Goal: Task Accomplishment & Management: Complete application form

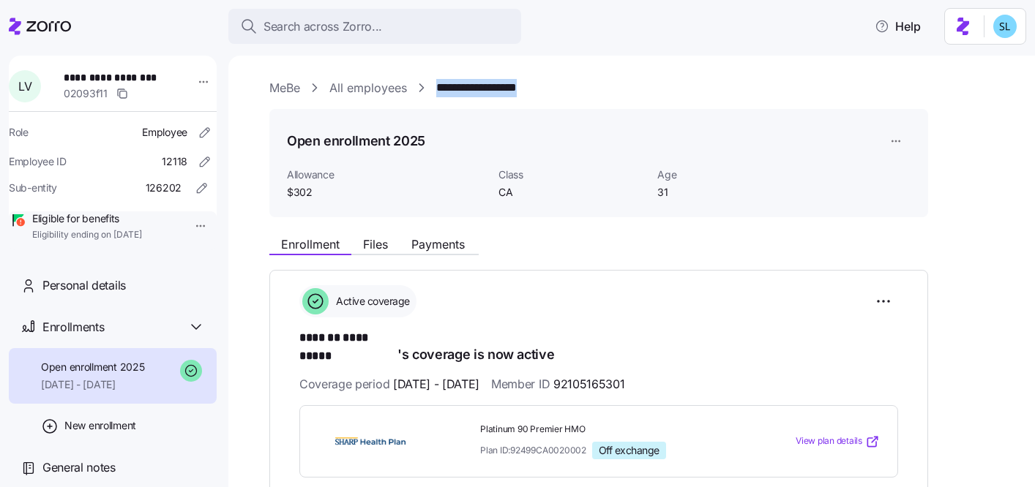
drag, startPoint x: 542, startPoint y: 87, endPoint x: 438, endPoint y: 93, distance: 104.1
click at [438, 93] on div "**********" at bounding box center [641, 88] width 745 height 18
copy link "**********"
click at [893, 303] on html "**********" at bounding box center [517, 239] width 1035 height 478
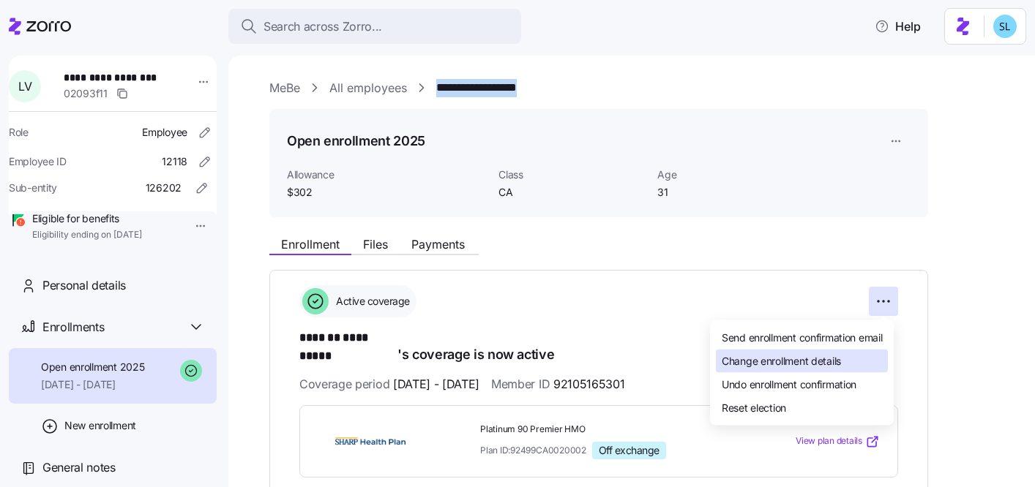
click at [848, 352] on div "Change enrollment details" at bounding box center [802, 361] width 172 height 23
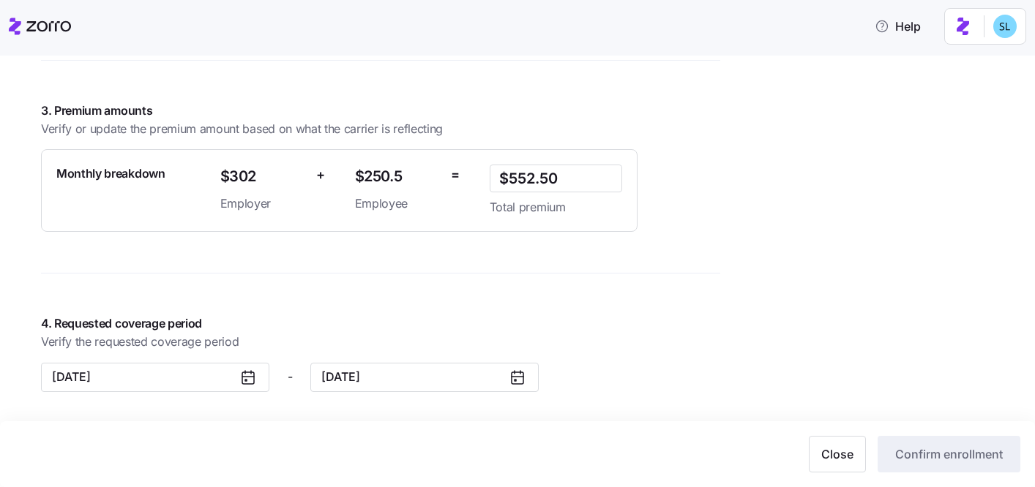
scroll to position [1089, 0]
click at [384, 378] on button "12/31/2025" at bounding box center [424, 377] width 228 height 29
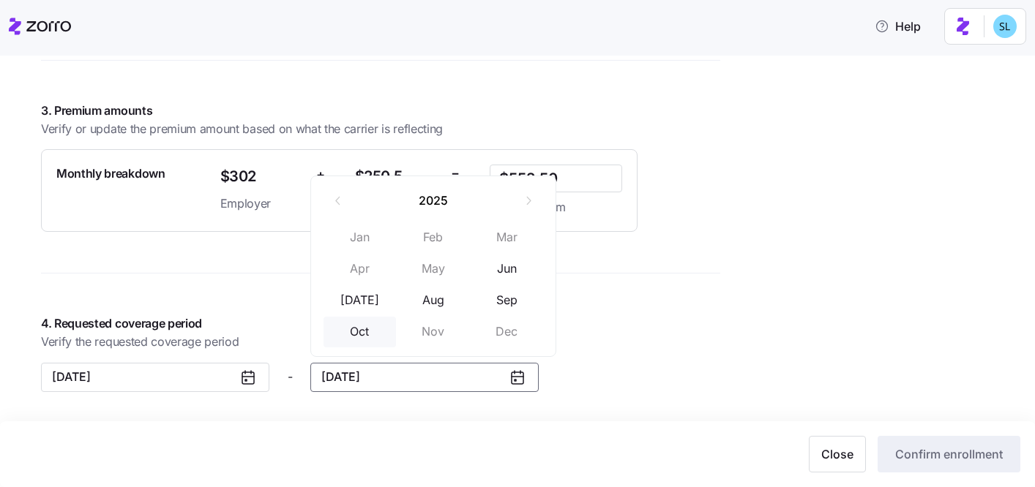
click at [369, 334] on button "Oct" at bounding box center [359, 332] width 73 height 31
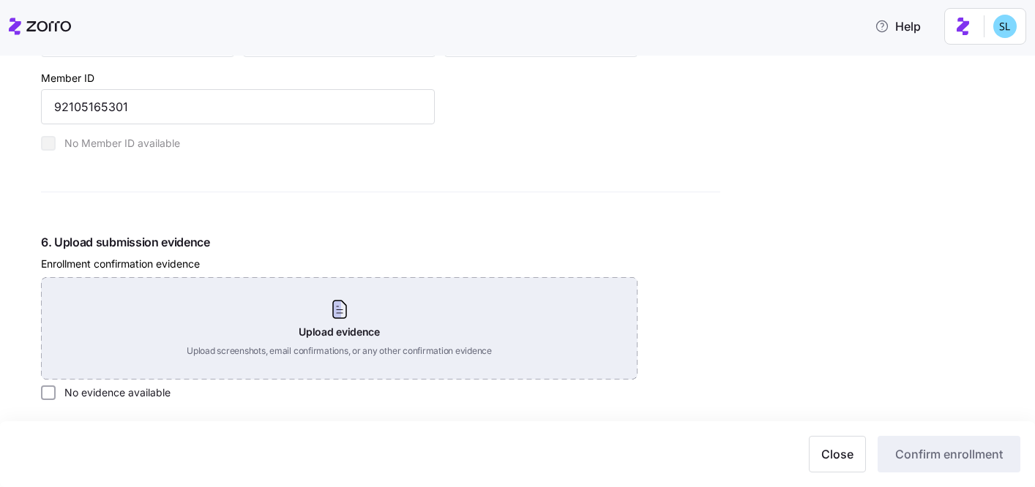
scroll to position [1792, 0]
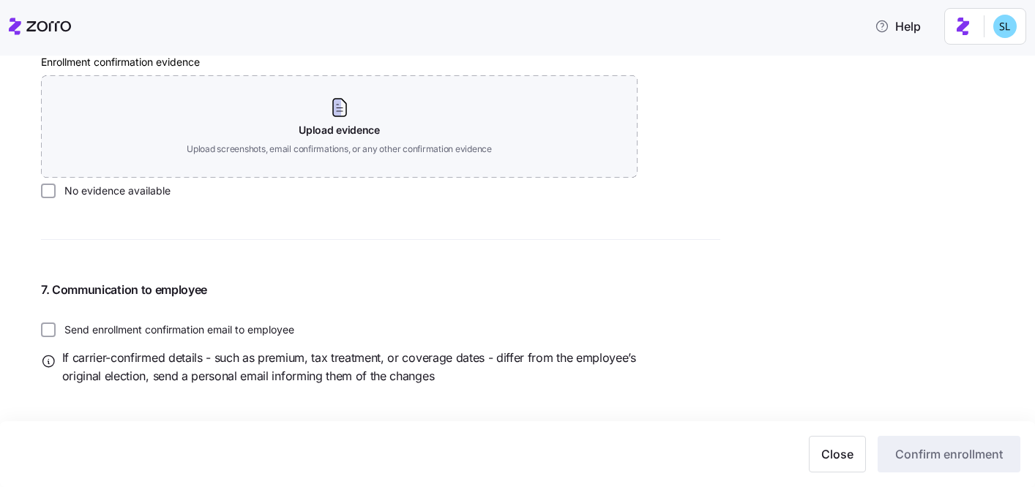
click at [129, 198] on label "No evidence available" at bounding box center [113, 191] width 115 height 15
click at [56, 198] on input "No evidence available" at bounding box center [48, 191] width 15 height 15
checkbox input "true"
click at [958, 457] on span "Confirm enrollment" at bounding box center [949, 455] width 108 height 18
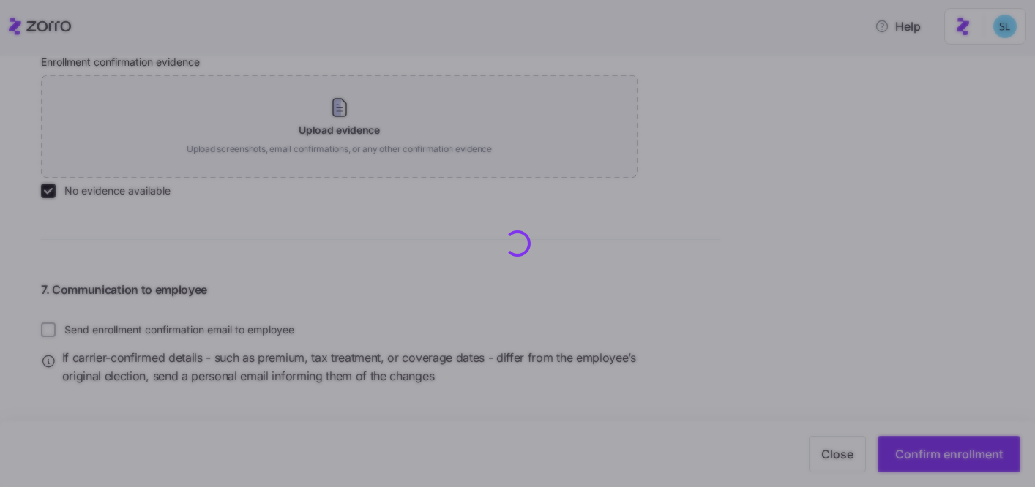
scroll to position [1821, 0]
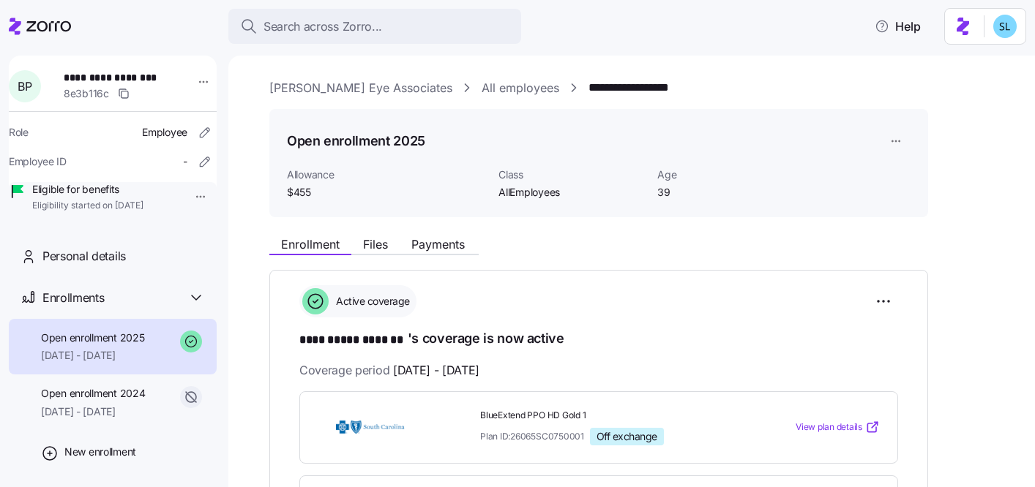
click at [441, 20] on div "Search across Zorro..." at bounding box center [374, 27] width 269 height 18
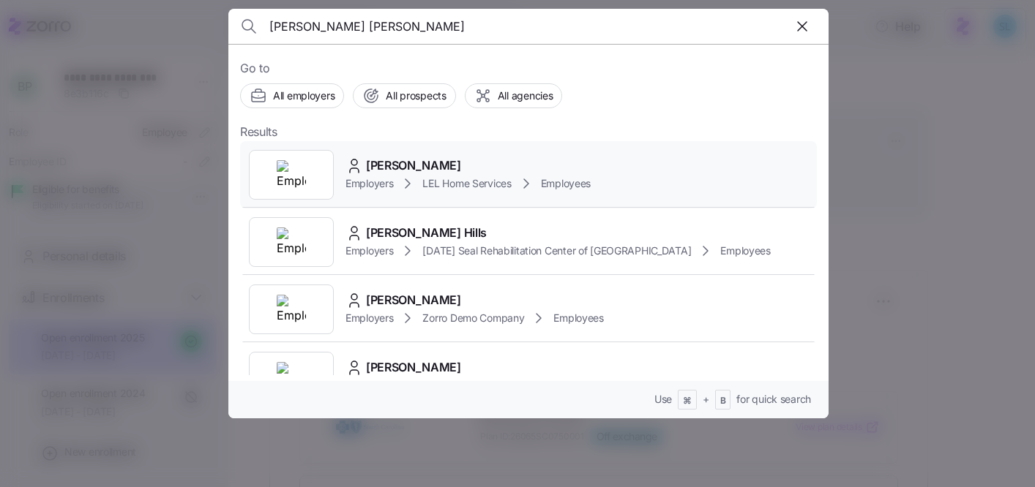
type input "[PERSON_NAME] [PERSON_NAME]"
click at [488, 150] on div "[PERSON_NAME] Employers LEL Home Services Employees" at bounding box center [528, 174] width 577 height 67
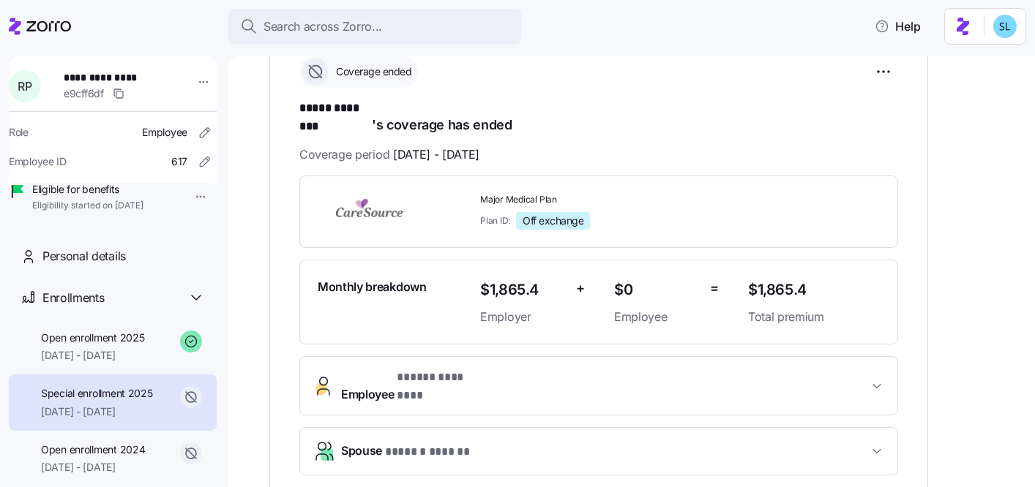
scroll to position [208, 0]
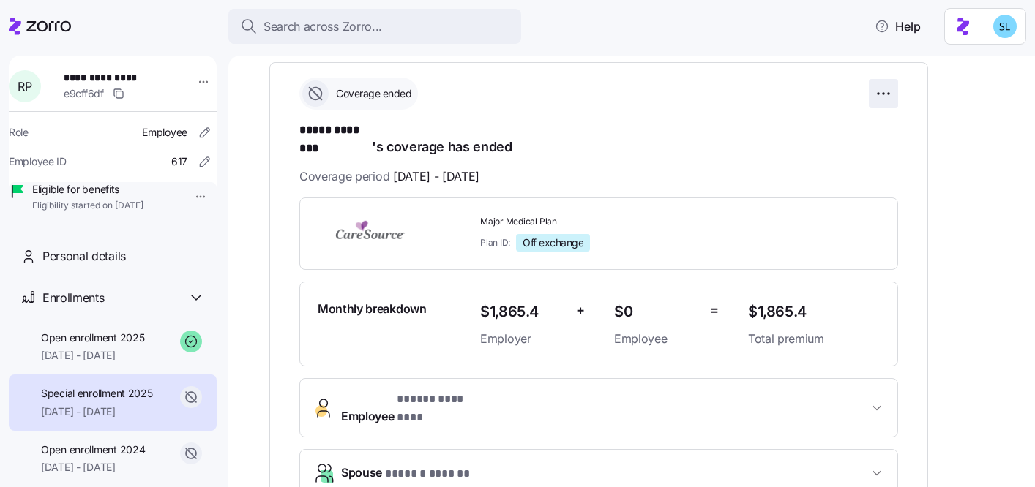
click at [884, 86] on html "**********" at bounding box center [517, 239] width 1035 height 478
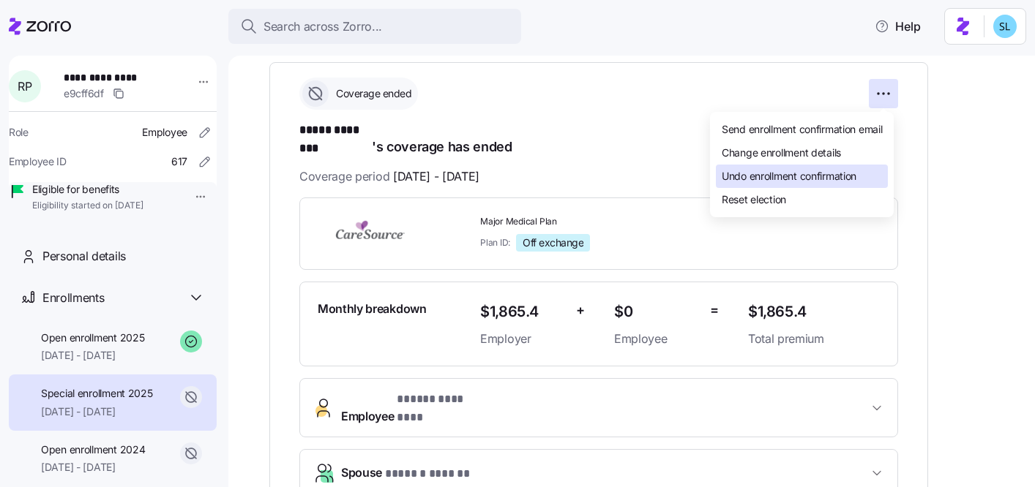
click at [856, 176] on span "Undo enrollment confirmation" at bounding box center [788, 176] width 135 height 15
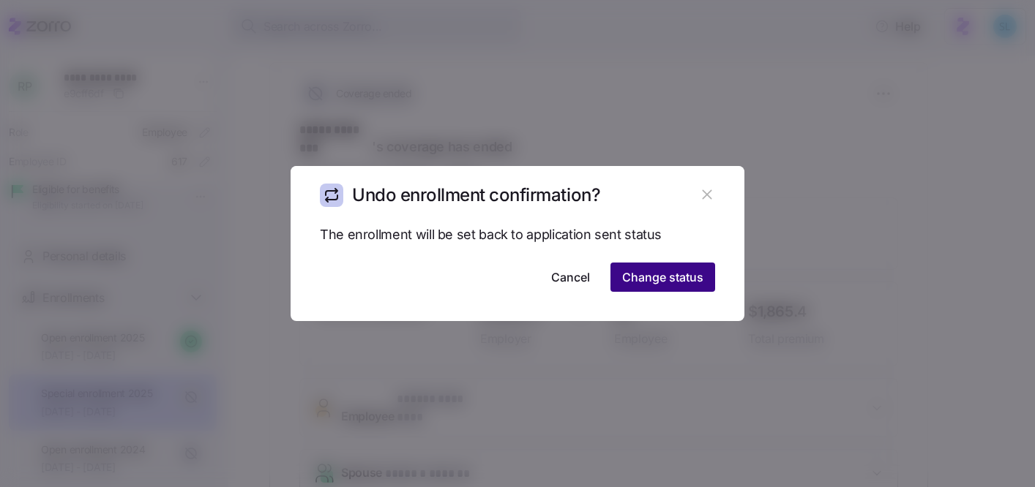
click at [686, 272] on span "Change status" at bounding box center [662, 278] width 81 height 18
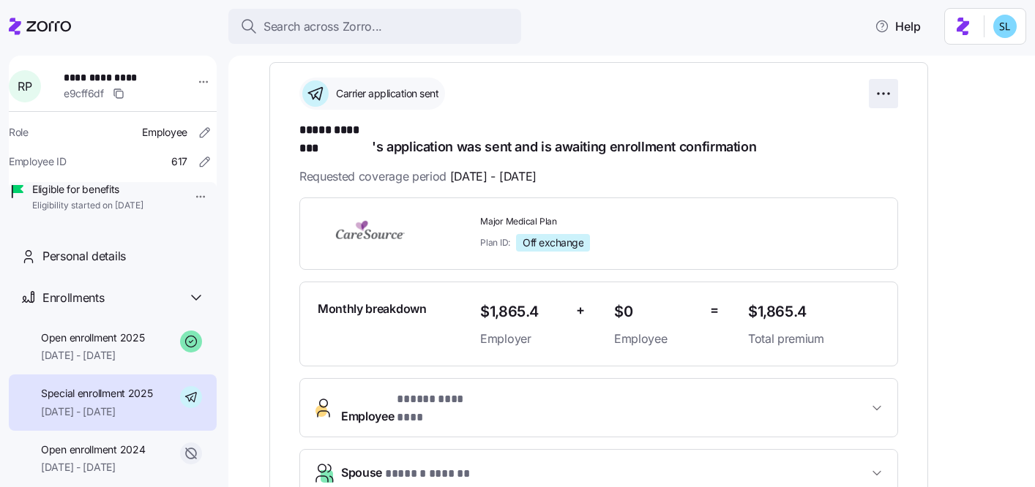
click at [893, 99] on html "**********" at bounding box center [517, 239] width 1035 height 478
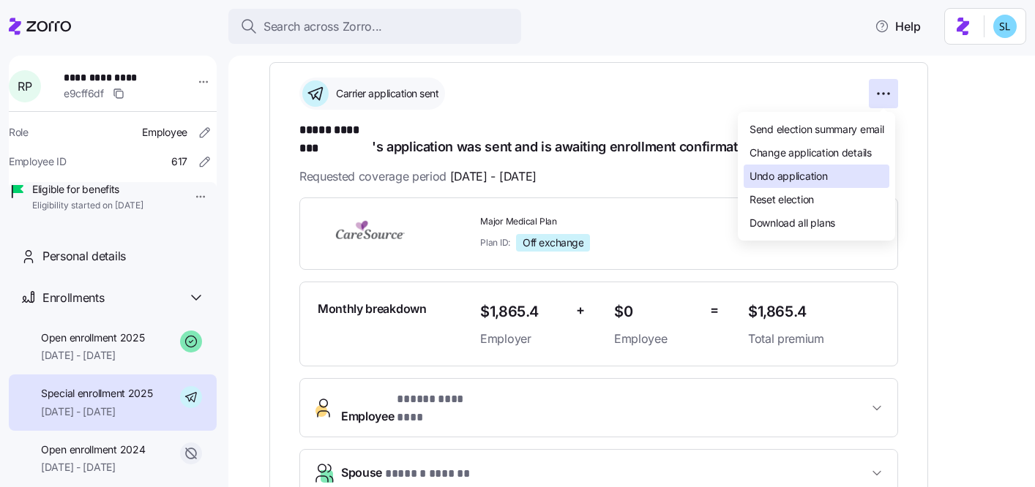
click at [833, 175] on div "Undo application" at bounding box center [816, 176] width 146 height 23
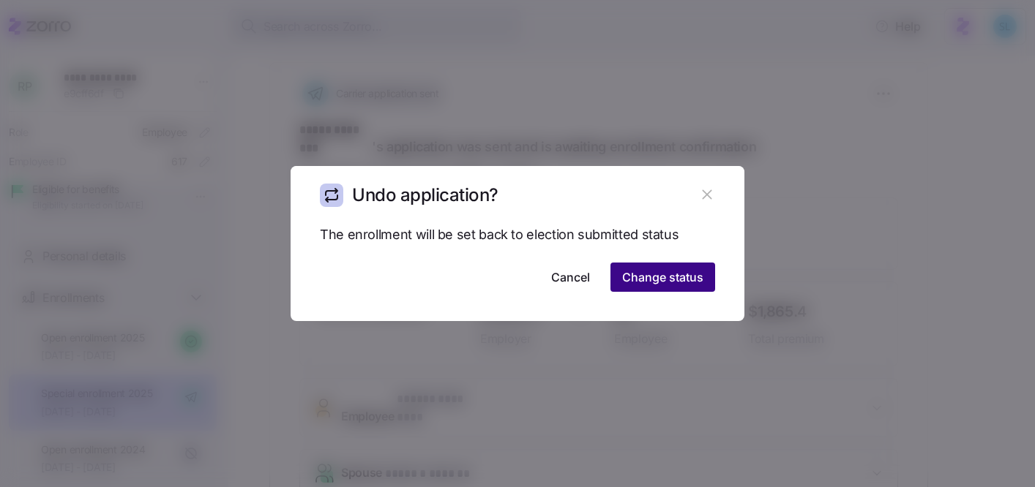
click at [694, 277] on span "Change status" at bounding box center [662, 278] width 81 height 18
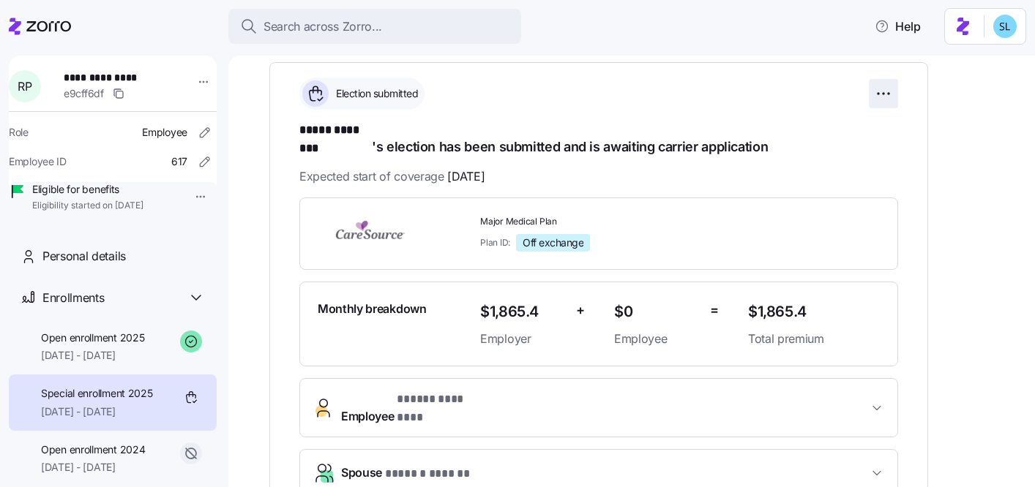
click at [887, 94] on html "**********" at bounding box center [517, 239] width 1035 height 478
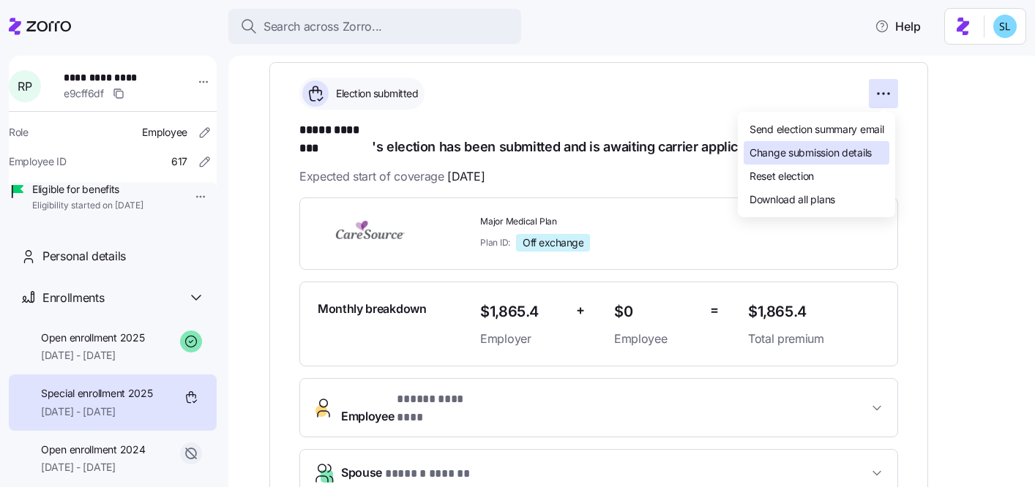
click at [861, 149] on span "Change submission details" at bounding box center [810, 153] width 122 height 15
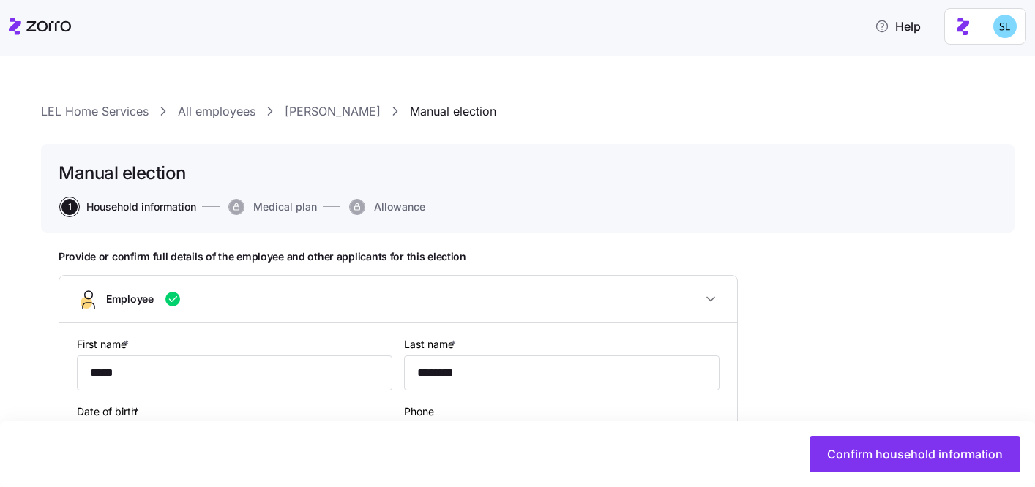
type input "AllEmployees"
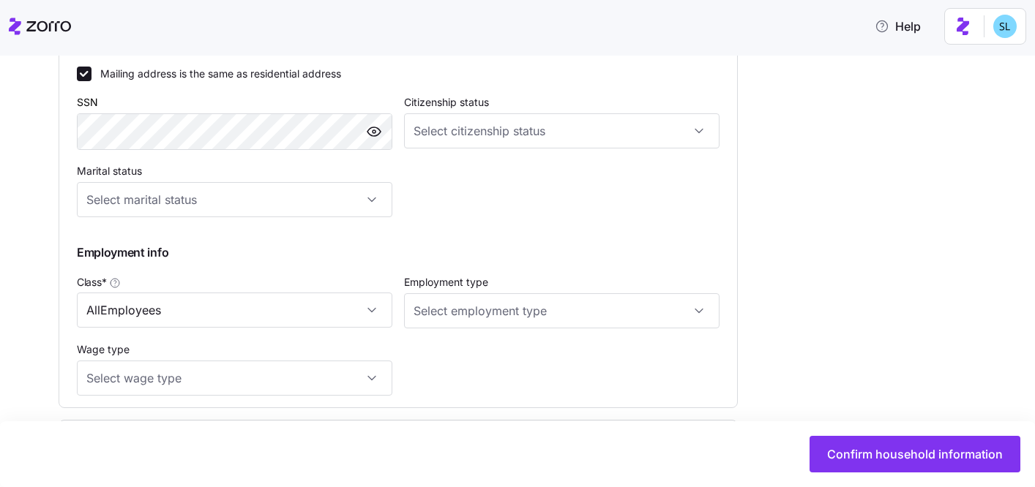
scroll to position [799, 0]
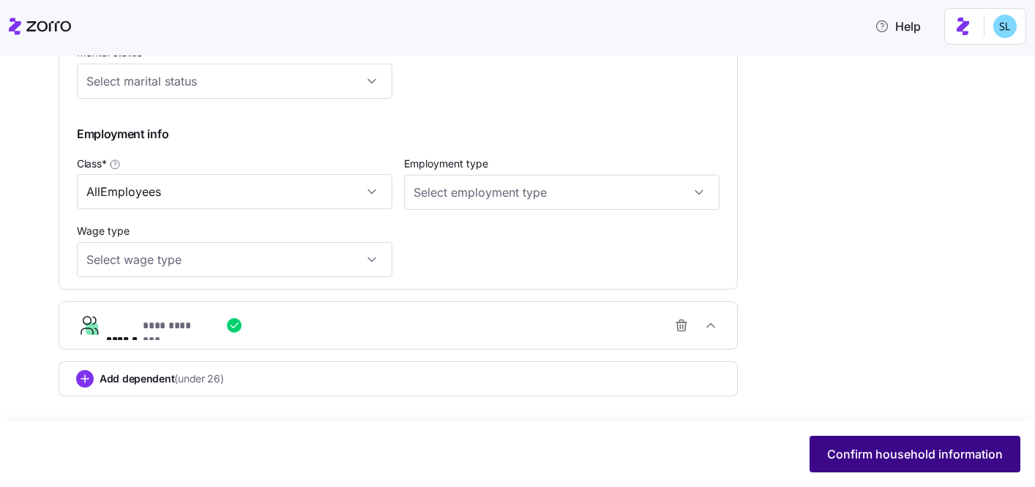
click at [878, 461] on span "Confirm household information" at bounding box center [915, 455] width 176 height 18
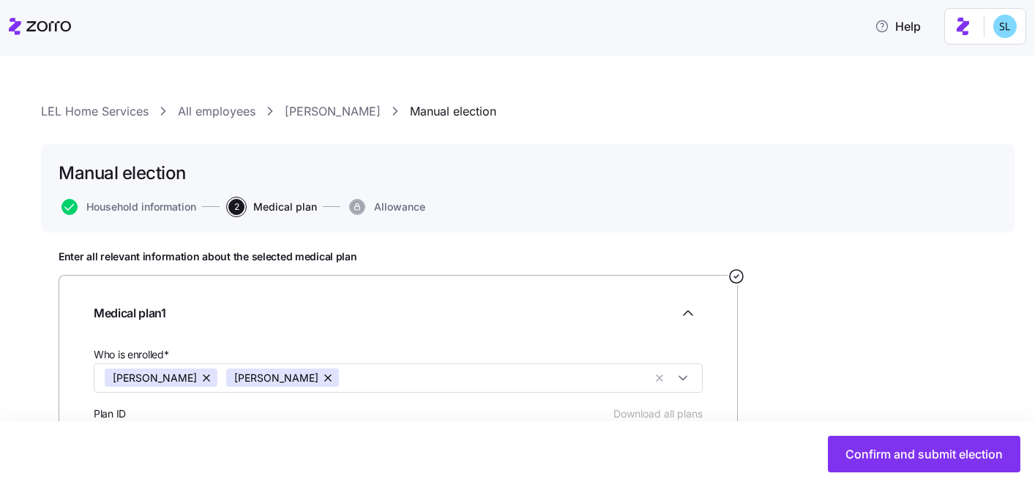
scroll to position [260, 0]
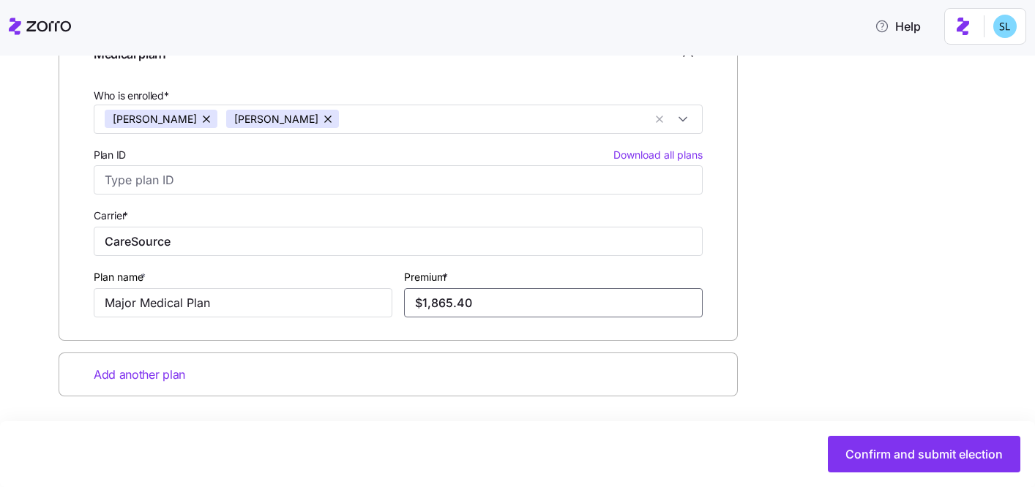
click at [521, 303] on input "$1,865.40" at bounding box center [553, 302] width 299 height 29
paste input "485.09"
type input "$485.09"
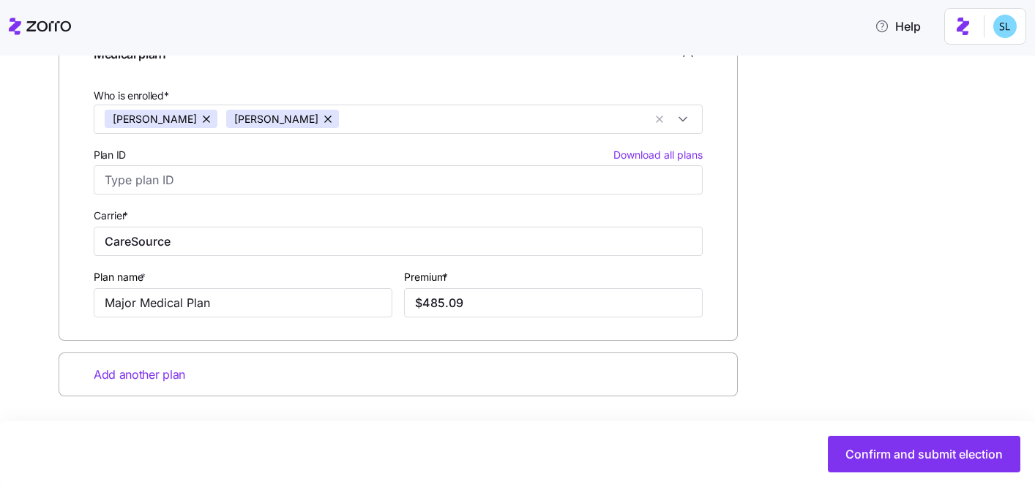
click at [829, 288] on div "Enter all relevant information about the selected medical plan Medical plan 1 W…" at bounding box center [528, 230] width 938 height 478
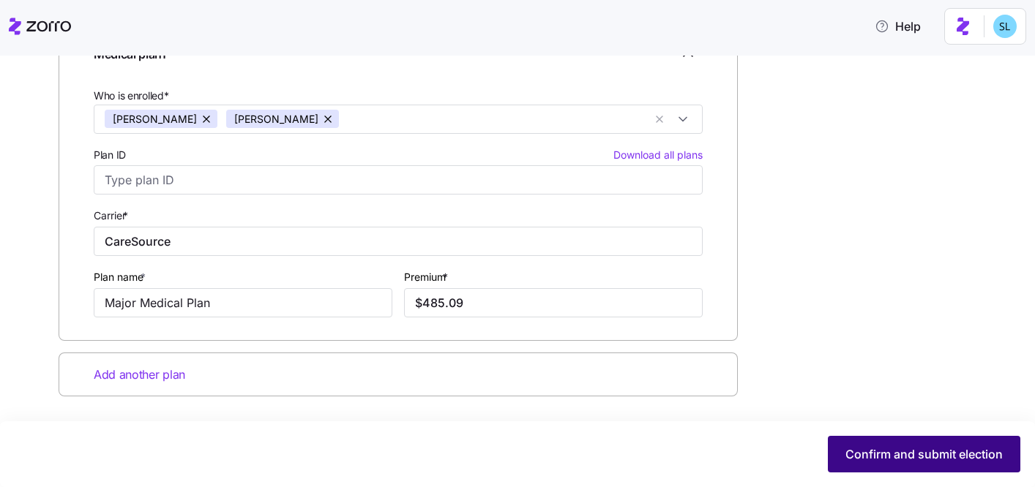
click at [900, 448] on span "Confirm and submit election" at bounding box center [923, 455] width 157 height 18
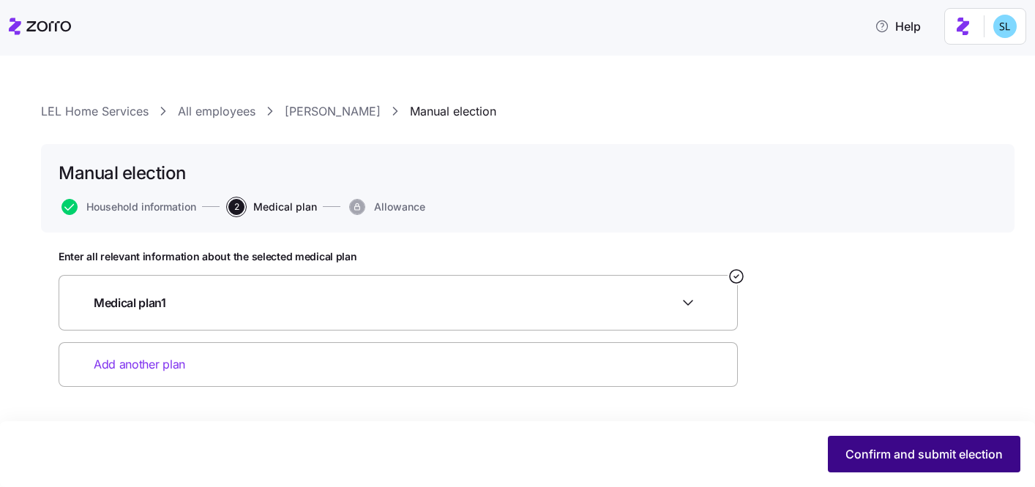
scroll to position [0, 0]
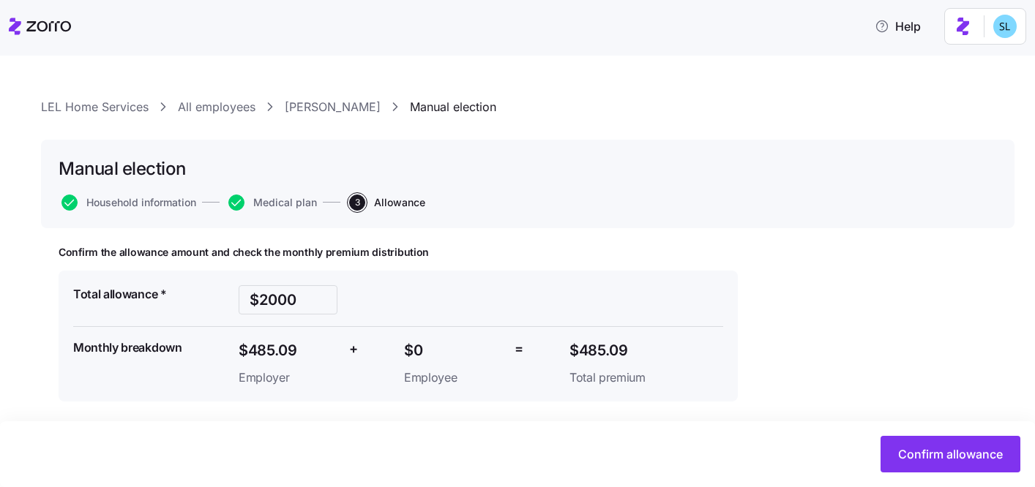
scroll to position [10, 0]
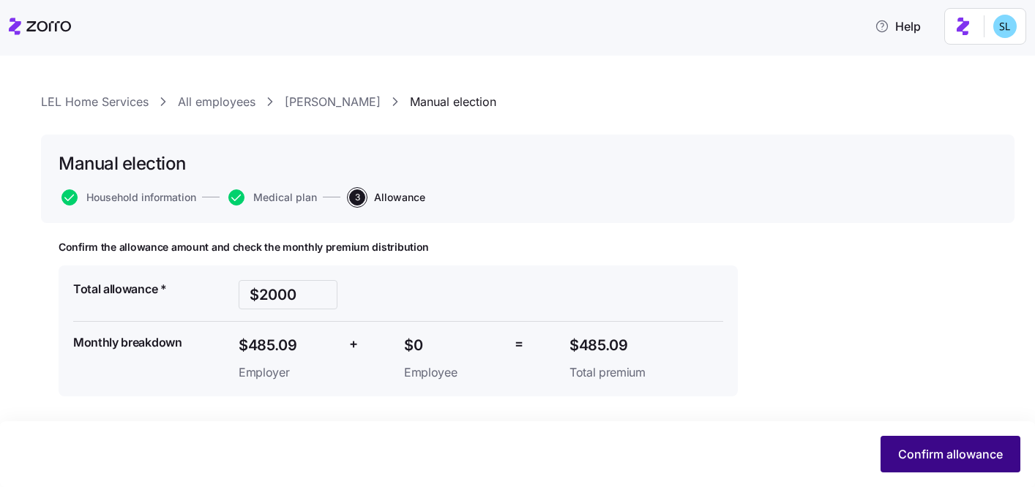
click at [920, 452] on span "Confirm allowance" at bounding box center [950, 455] width 105 height 18
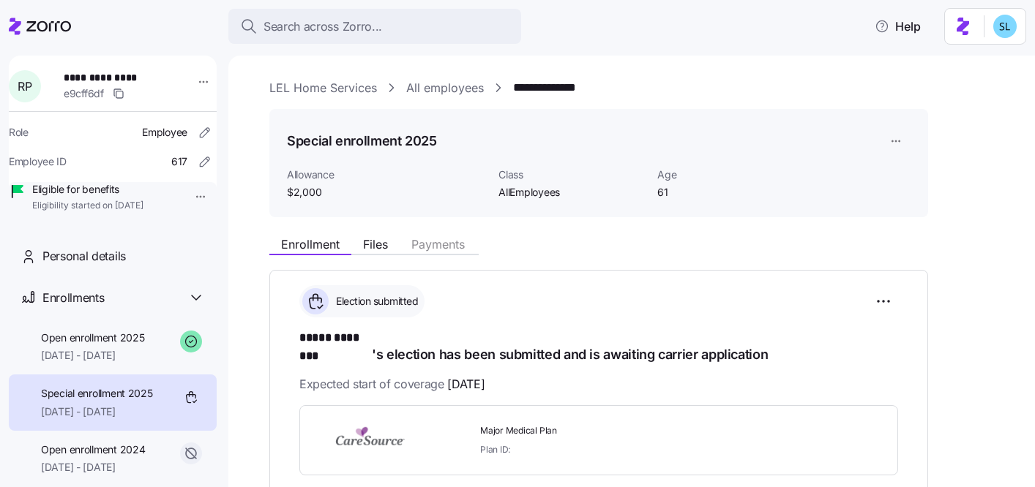
scroll to position [304, 0]
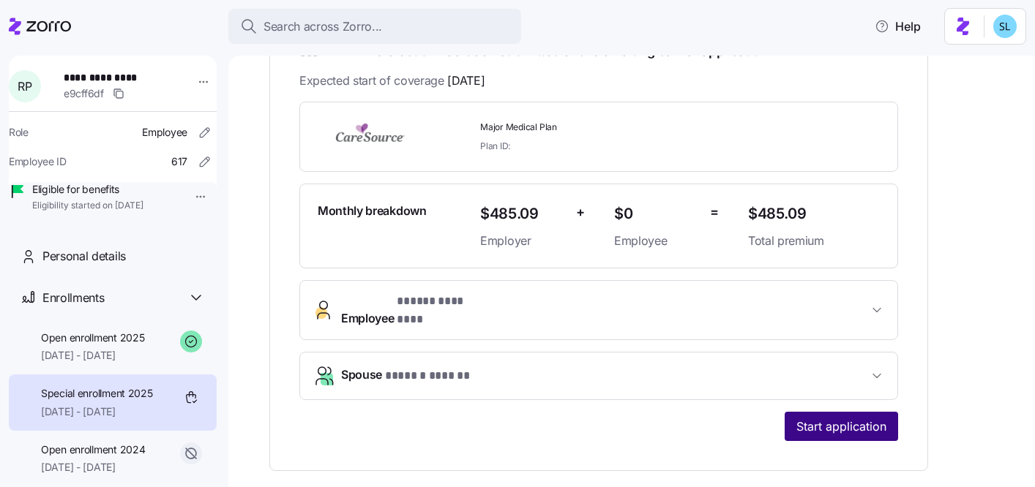
click at [856, 418] on span "Start application" at bounding box center [841, 427] width 90 height 18
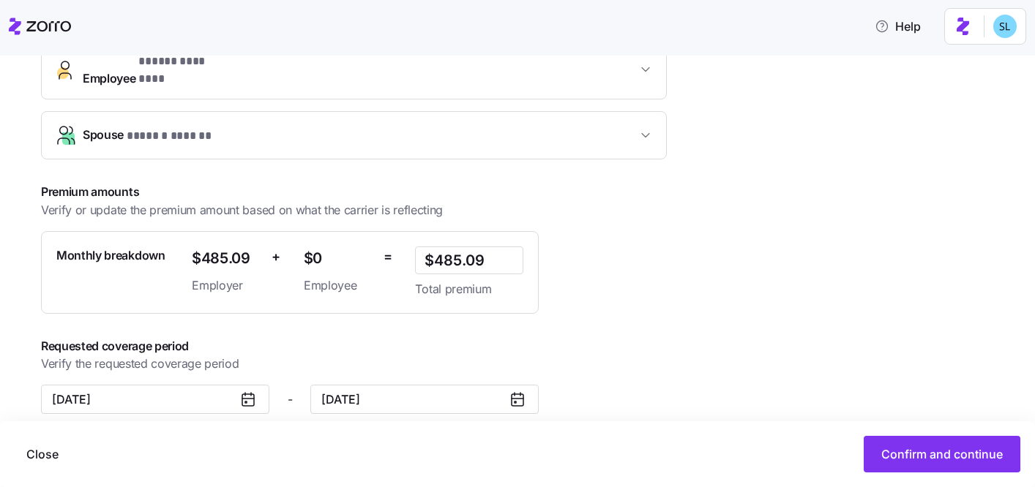
scroll to position [392, 0]
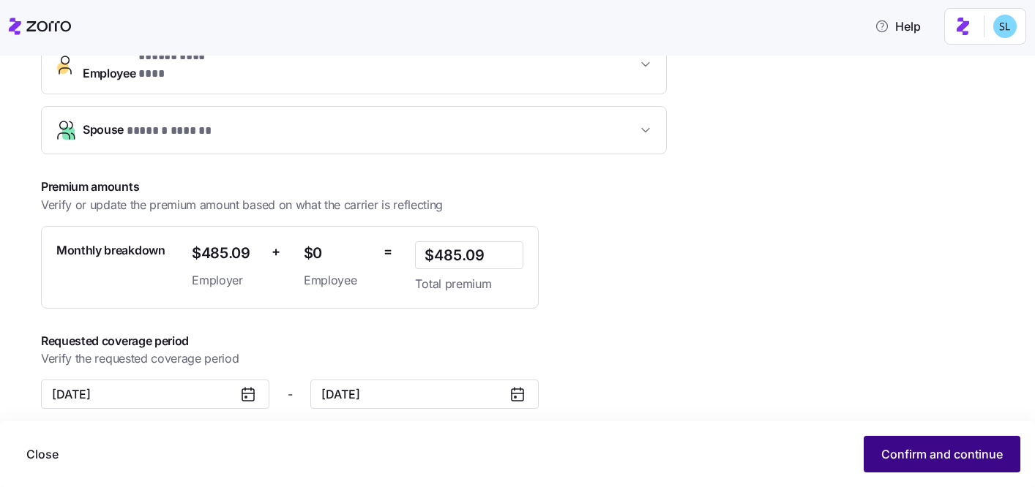
click at [885, 444] on button "Confirm and continue" at bounding box center [941, 454] width 157 height 37
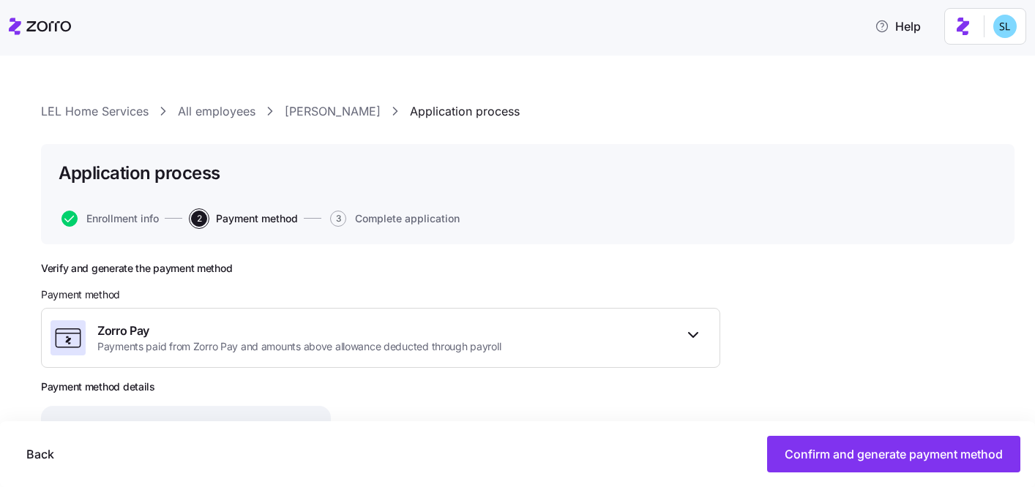
scroll to position [210, 0]
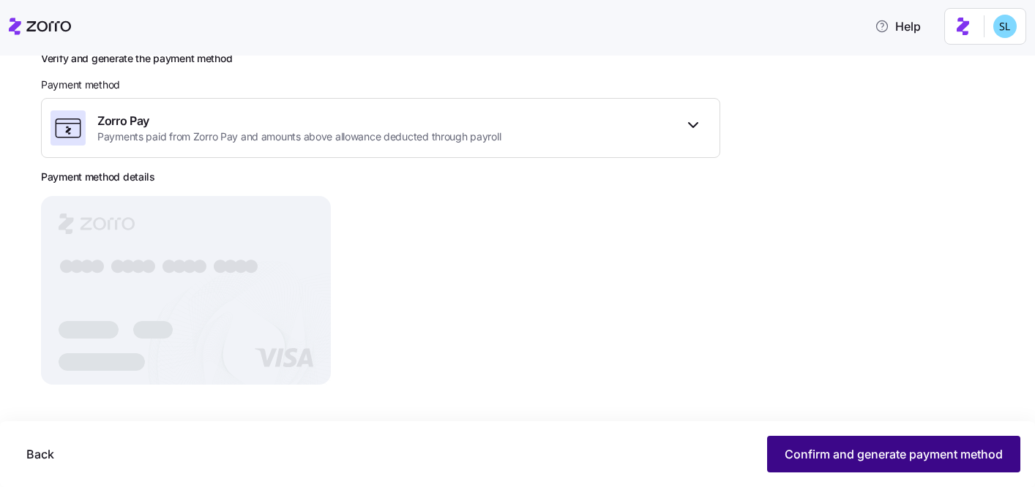
click at [866, 446] on button "Confirm and generate payment method" at bounding box center [893, 454] width 253 height 37
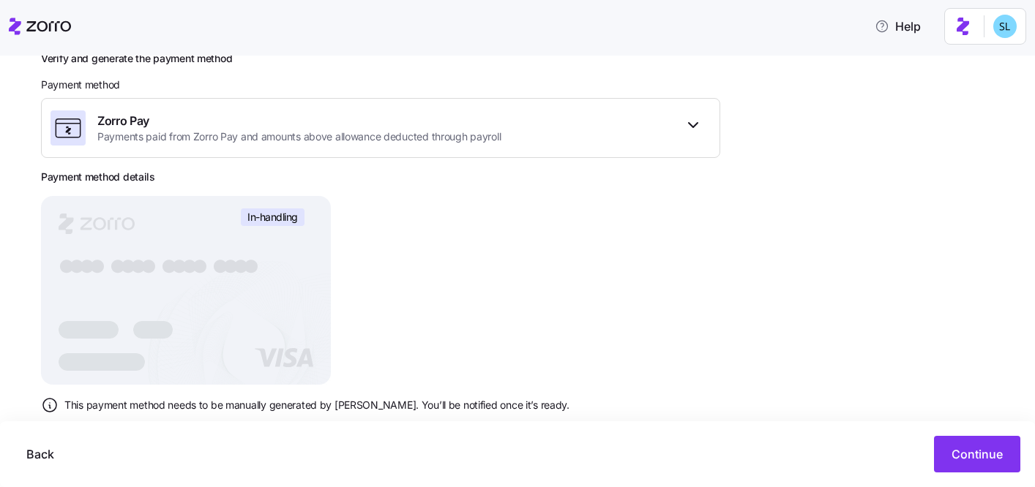
scroll to position [239, 0]
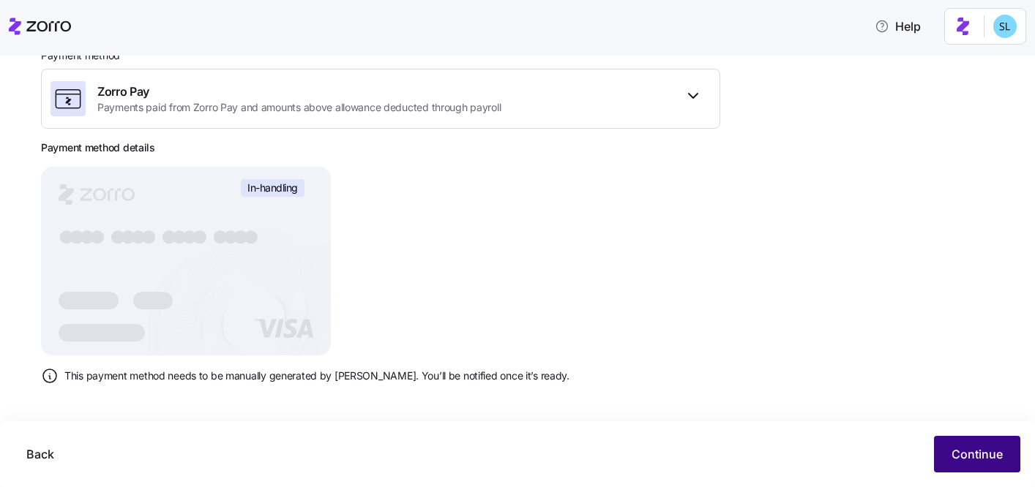
click at [955, 465] on button "Continue" at bounding box center [977, 454] width 86 height 37
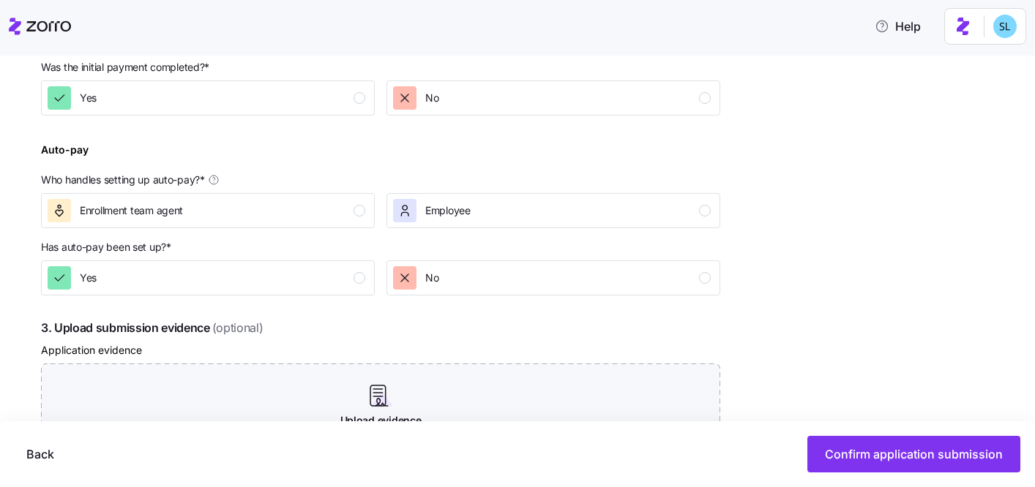
scroll to position [482, 0]
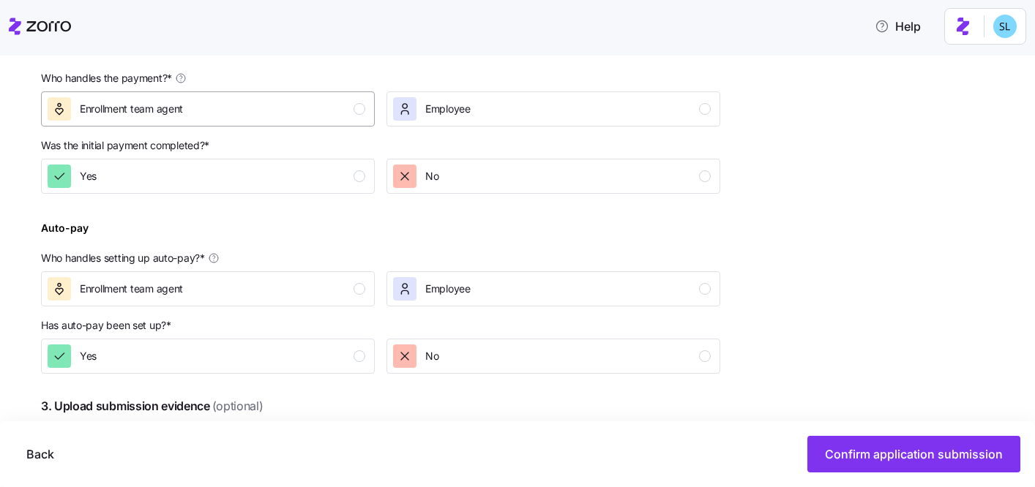
click at [280, 110] on div "Enrollment team agent" at bounding box center [207, 108] width 318 height 23
click at [278, 190] on button "Yes" at bounding box center [208, 176] width 334 height 35
click at [280, 285] on div "Enrollment team agent" at bounding box center [207, 288] width 318 height 23
click at [290, 350] on div "Yes" at bounding box center [207, 356] width 318 height 23
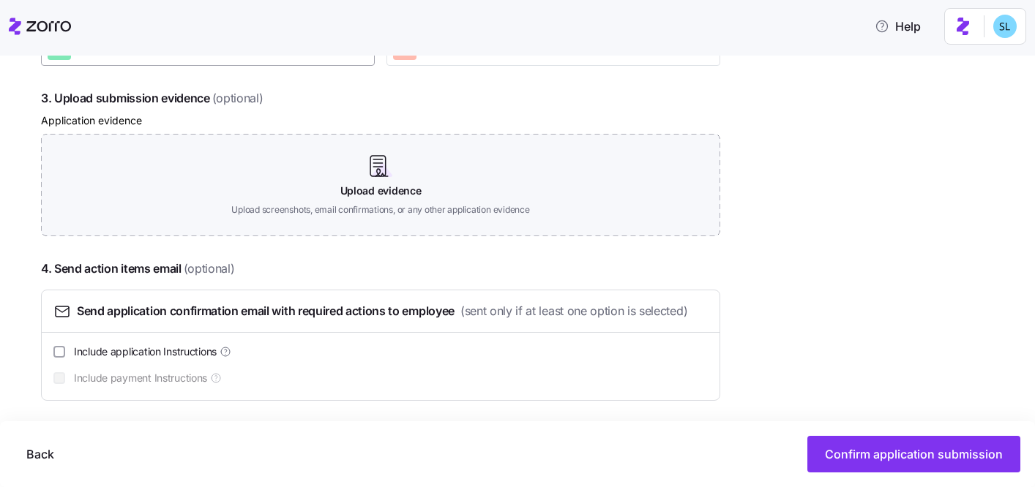
scroll to position [795, 0]
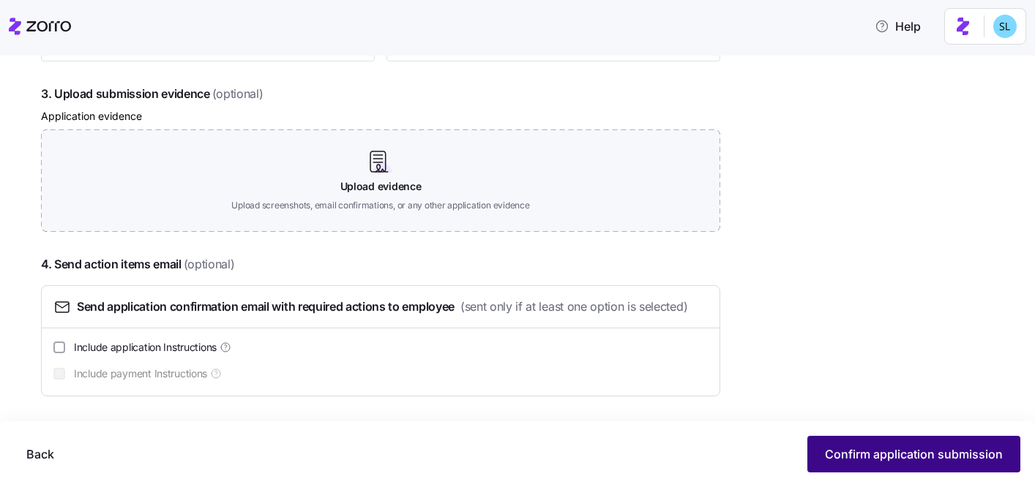
click at [852, 458] on span "Confirm application submission" at bounding box center [914, 455] width 178 height 18
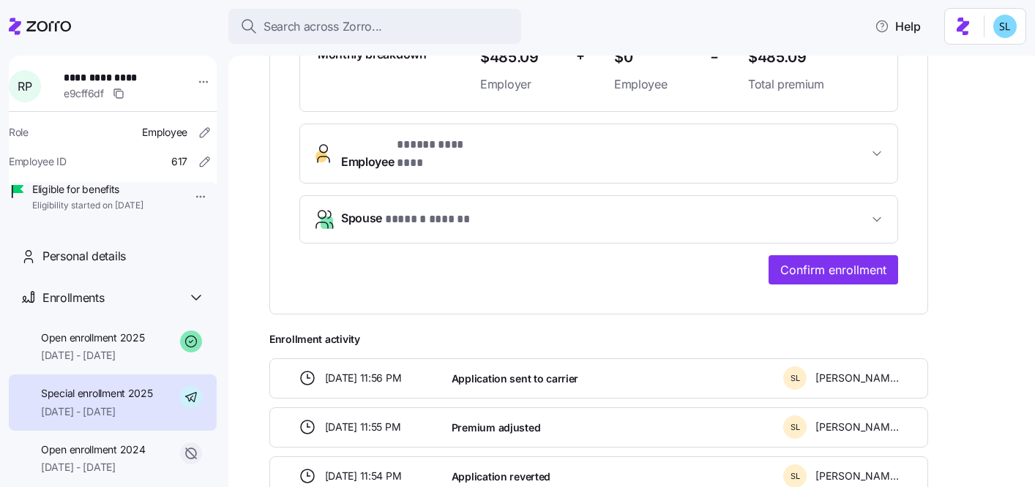
scroll to position [459, 0]
click at [815, 260] on div "**********" at bounding box center [598, 63] width 658 height 504
click at [814, 256] on button "Confirm enrollment" at bounding box center [832, 270] width 129 height 29
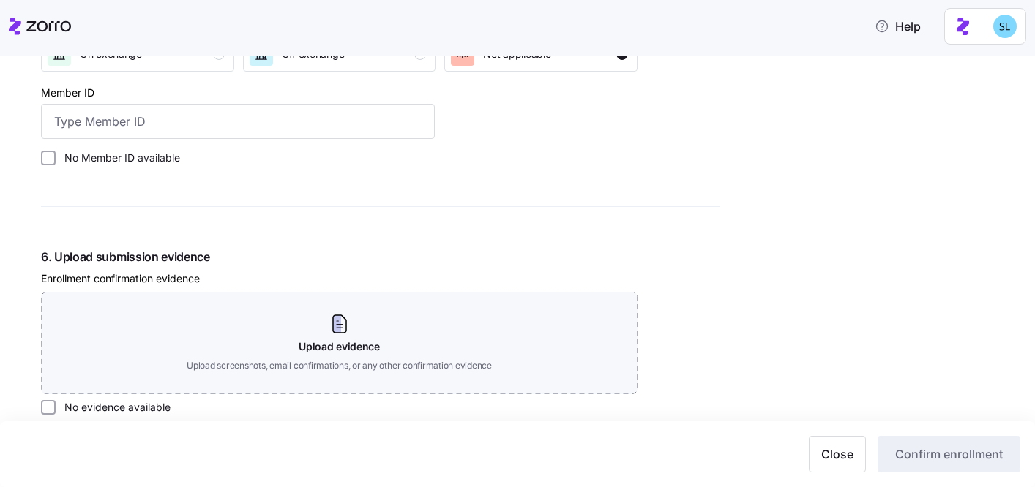
scroll to position [1533, 0]
click at [143, 413] on label "No evidence available" at bounding box center [113, 406] width 115 height 15
click at [56, 413] on input "No evidence available" at bounding box center [48, 406] width 15 height 15
checkbox input "true"
click at [114, 162] on label "No Member ID available" at bounding box center [118, 156] width 124 height 15
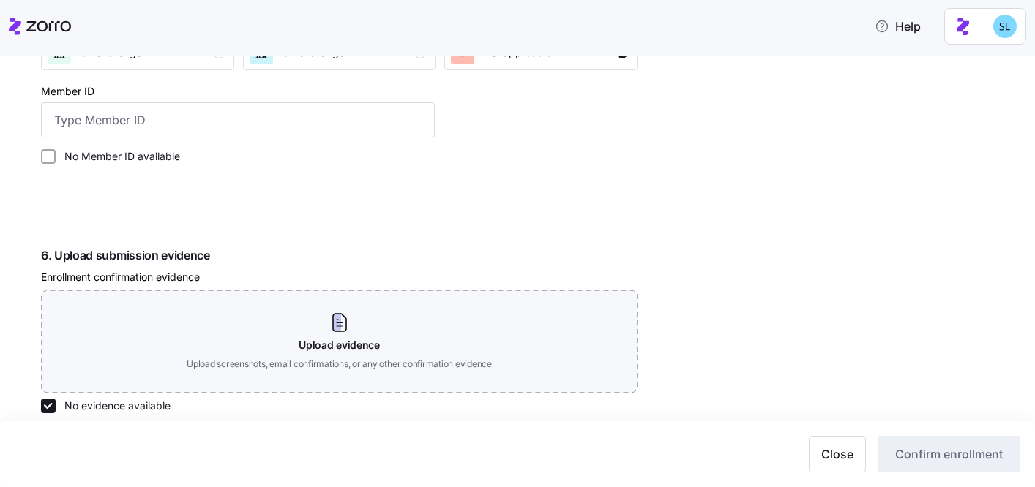
click at [56, 162] on input "No Member ID available" at bounding box center [48, 156] width 15 height 15
checkbox input "true"
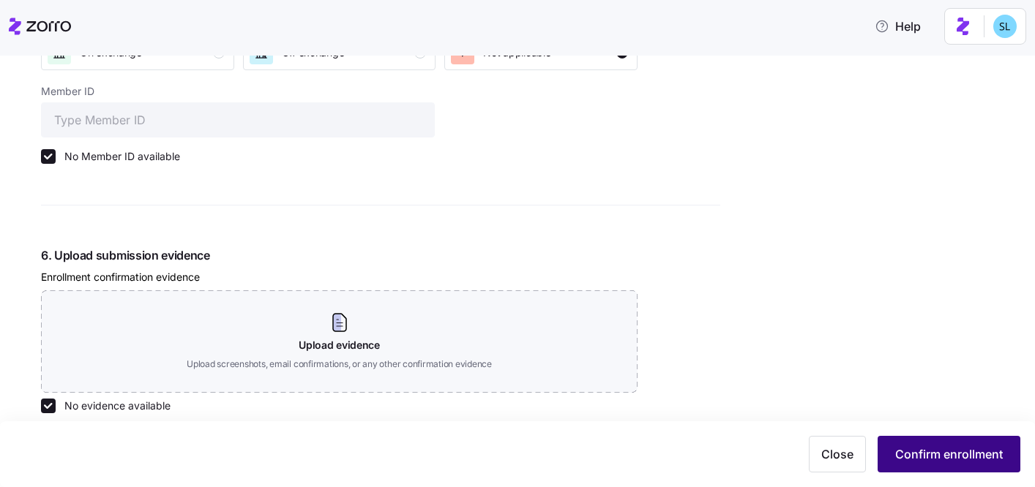
click at [938, 449] on span "Confirm enrollment" at bounding box center [949, 455] width 108 height 18
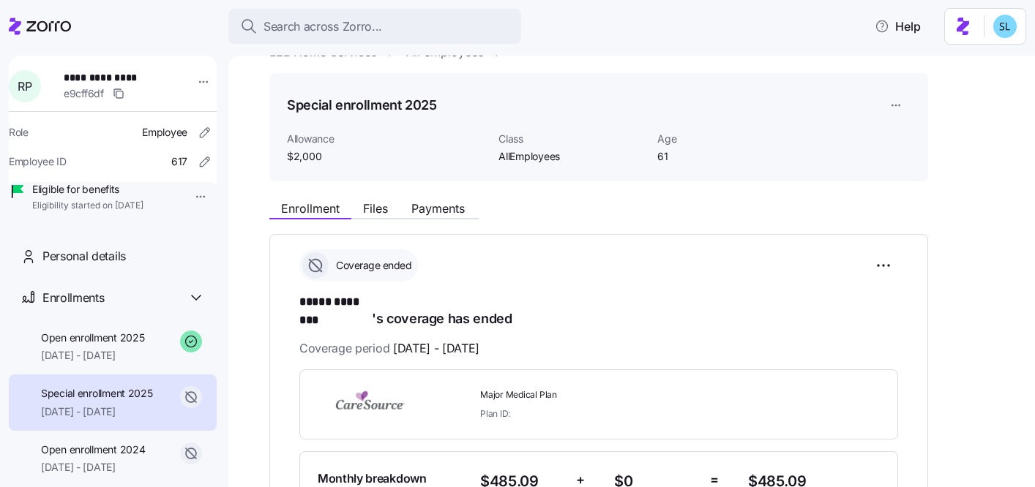
scroll to position [120, 0]
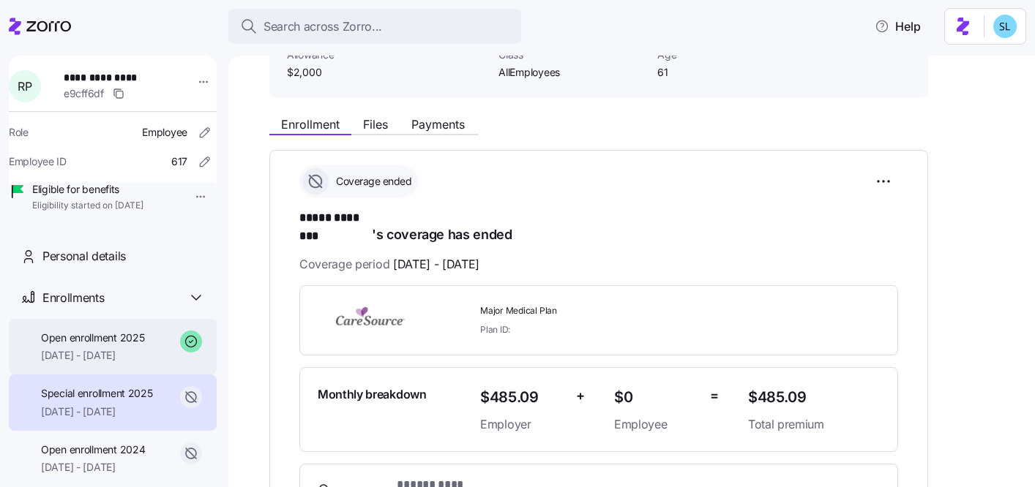
click at [132, 364] on div "Open enrollment 2025 02/01/2025 - 12/31/2025" at bounding box center [92, 347] width 103 height 33
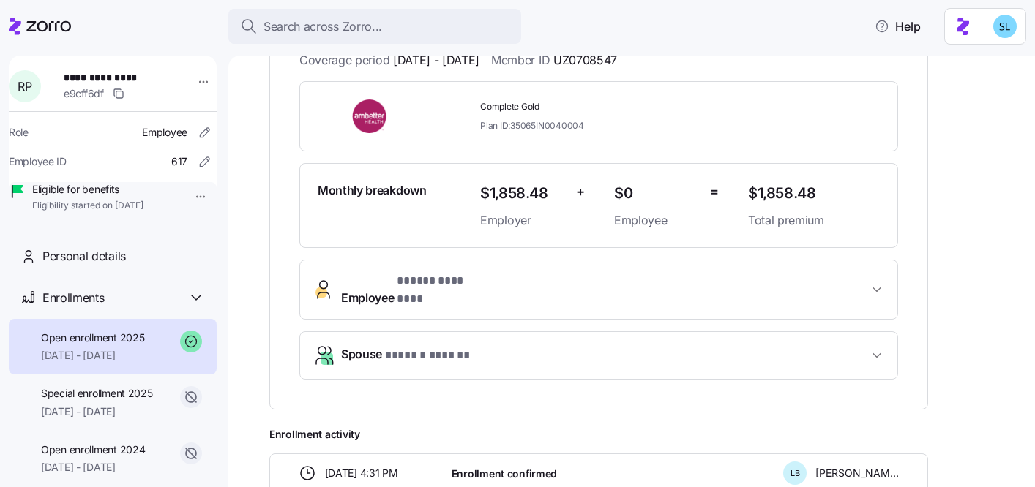
scroll to position [40, 0]
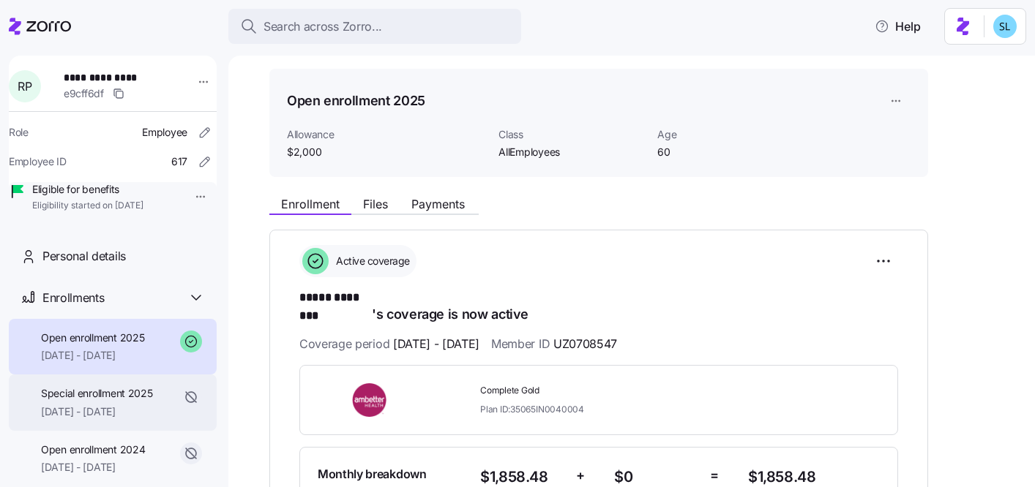
click at [107, 419] on span "01/01/2025 - 01/31/2025" at bounding box center [97, 412] width 112 height 15
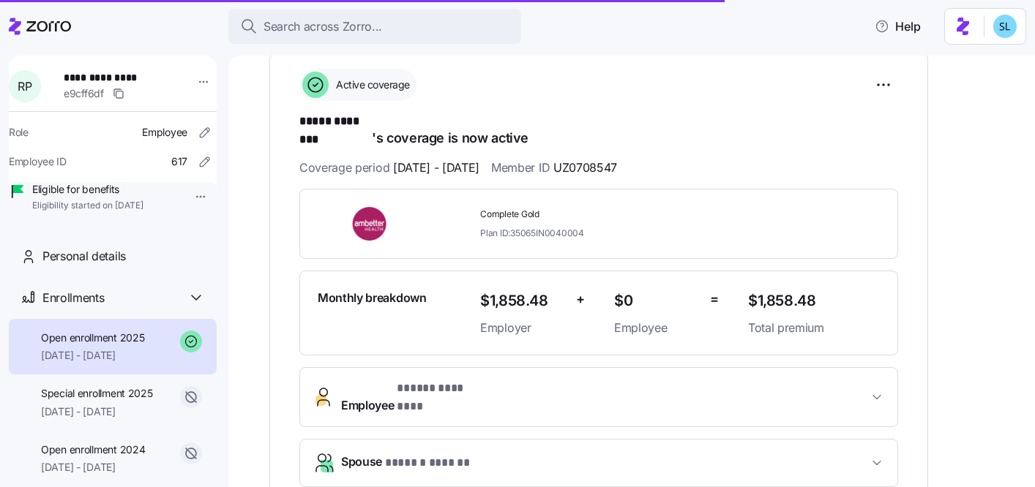
scroll to position [253, 0]
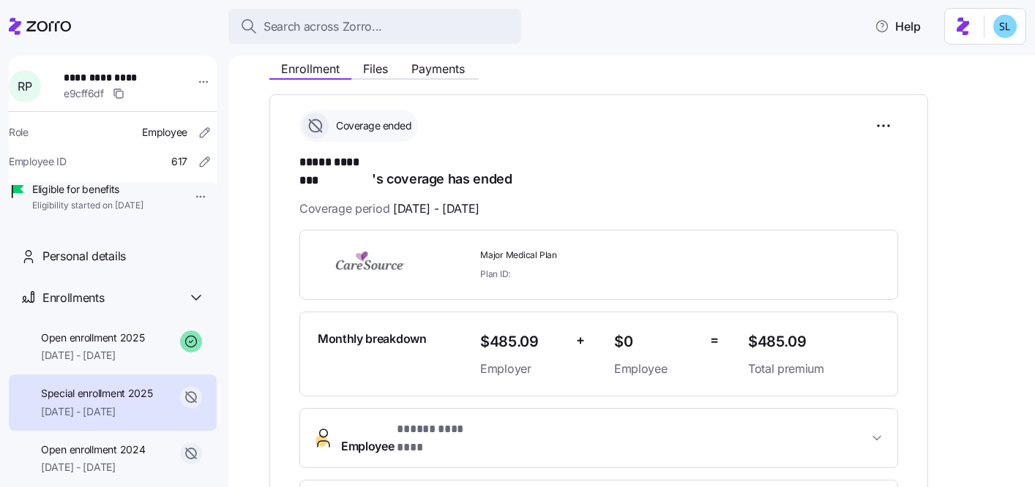
scroll to position [173, 0]
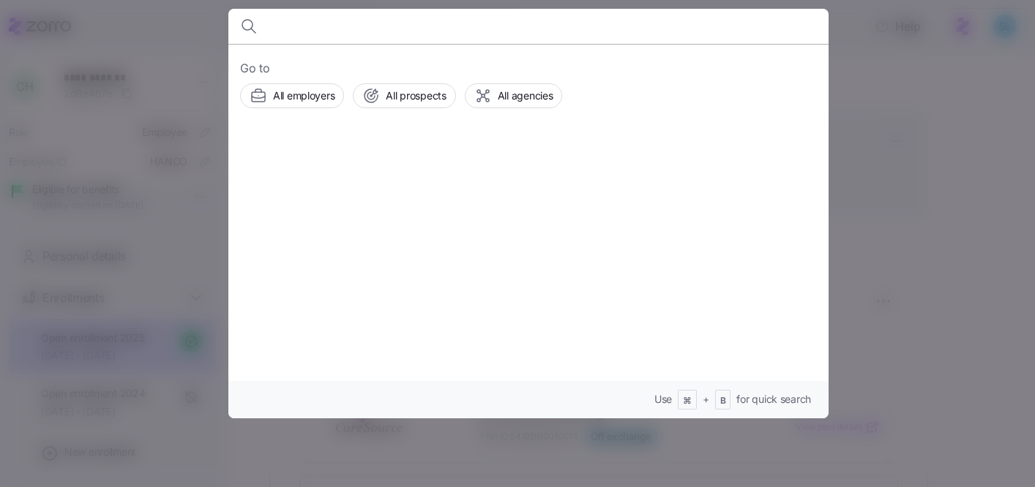
scroll to position [259, 0]
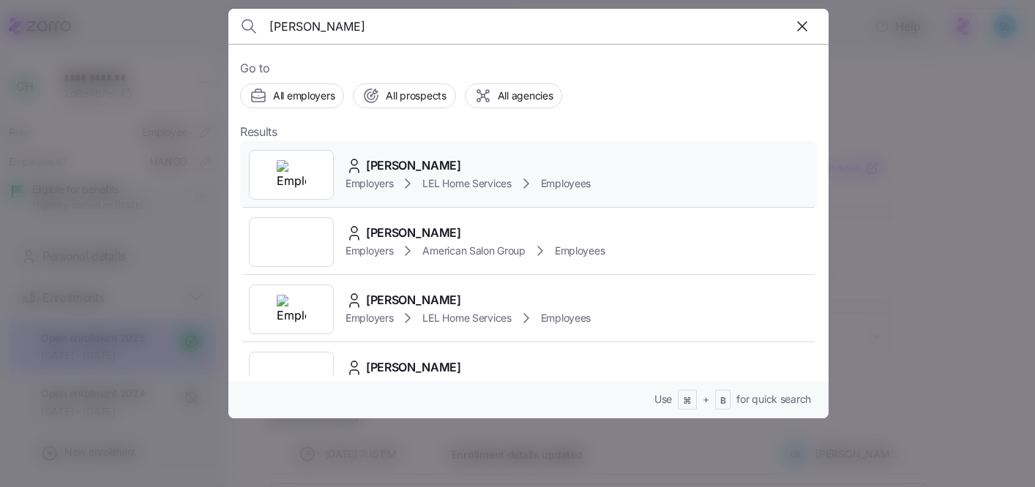
type input "shannon sch"
click at [458, 167] on div "Shannon Schulz" at bounding box center [467, 166] width 245 height 18
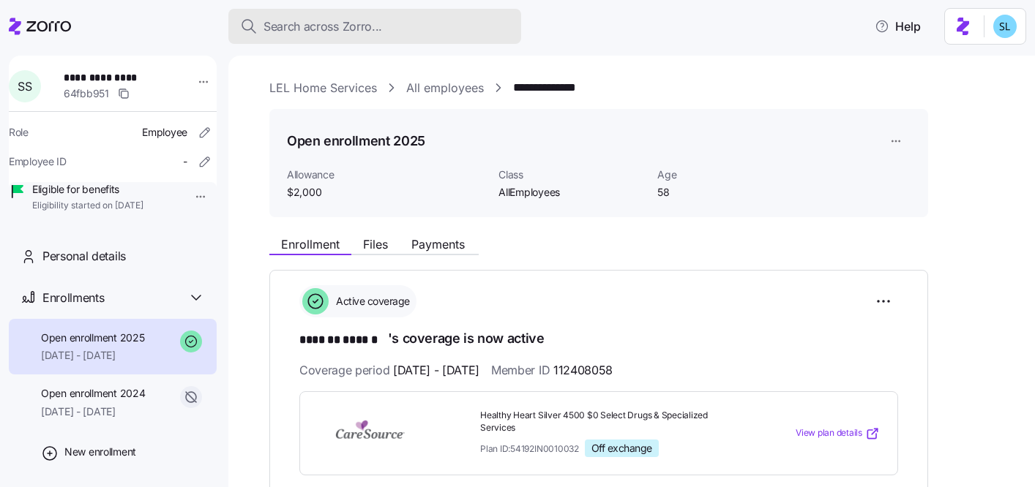
click at [366, 21] on span "Search across Zorro..." at bounding box center [322, 27] width 119 height 18
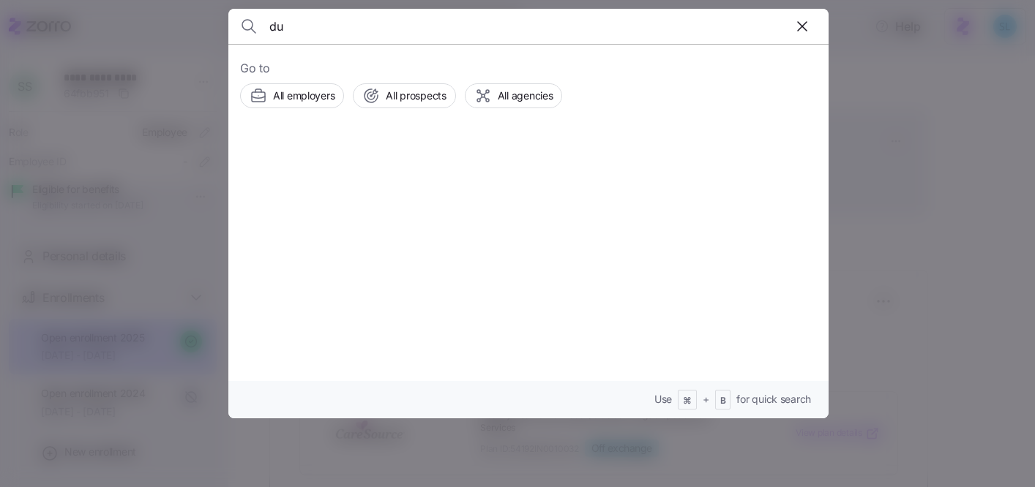
type input "d"
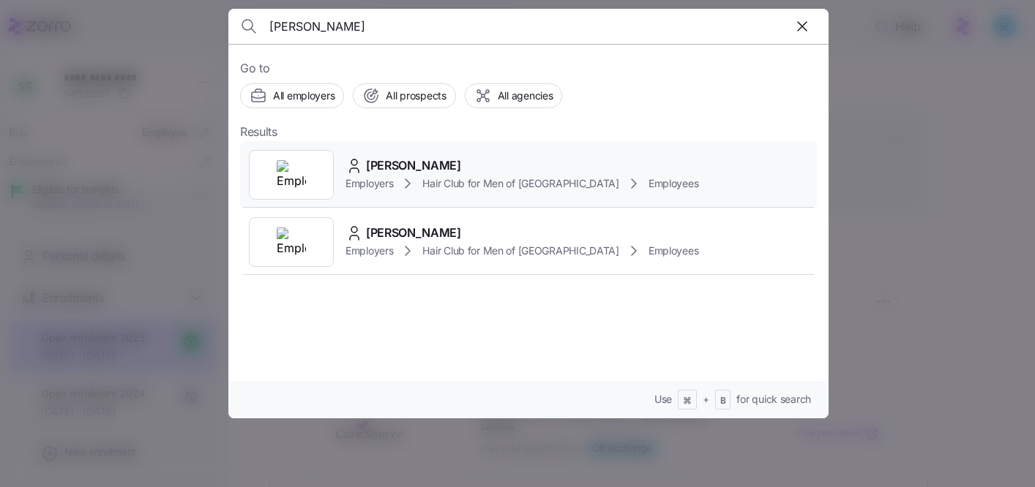
type input "fusco"
click at [406, 153] on div "Linda Fusco Employers Hair Club for Men of Boston Employees" at bounding box center [528, 174] width 577 height 67
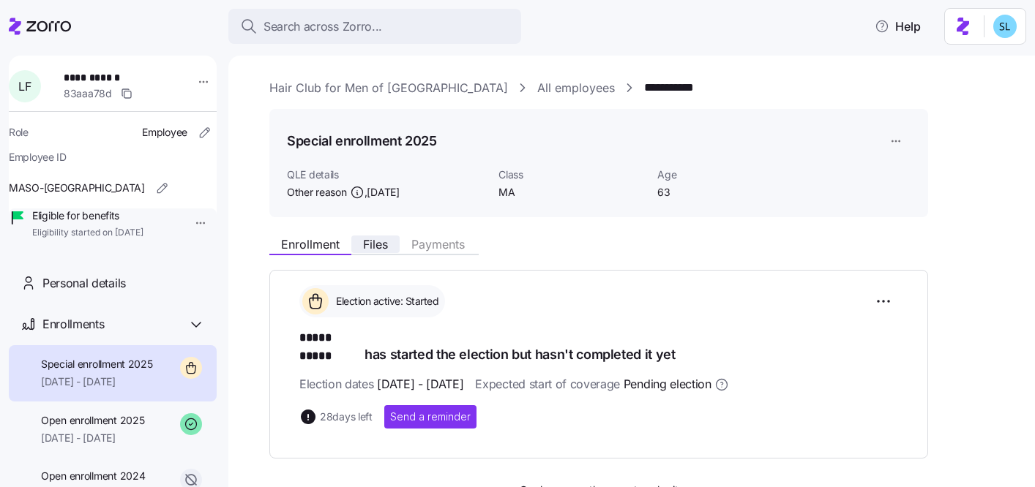
click at [376, 241] on span "Files" at bounding box center [375, 245] width 25 height 12
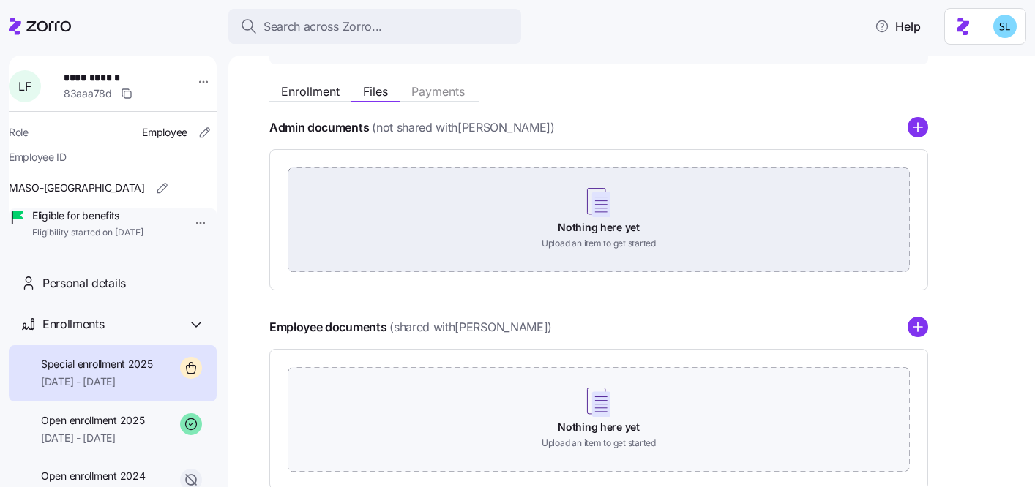
scroll to position [146, 0]
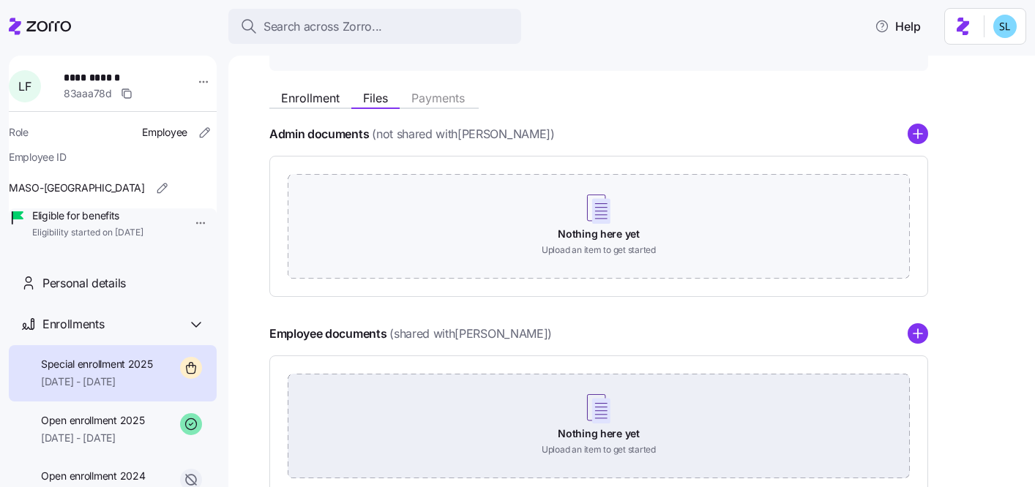
click at [608, 407] on div "Nothing here yet Upload an item to get started" at bounding box center [599, 425] width 622 height 102
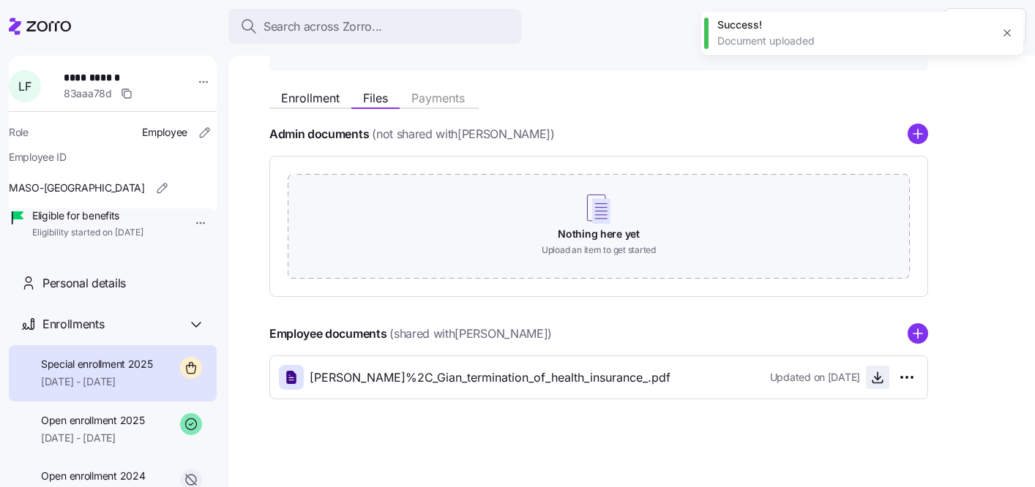
click at [877, 376] on icon "button" at bounding box center [877, 376] width 0 height 7
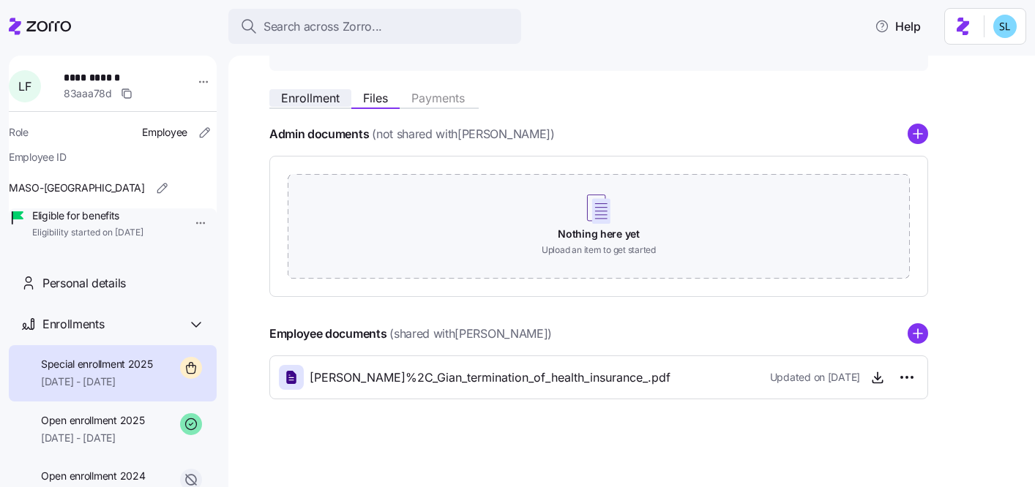
click at [314, 105] on button "Enrollment" at bounding box center [310, 98] width 82 height 18
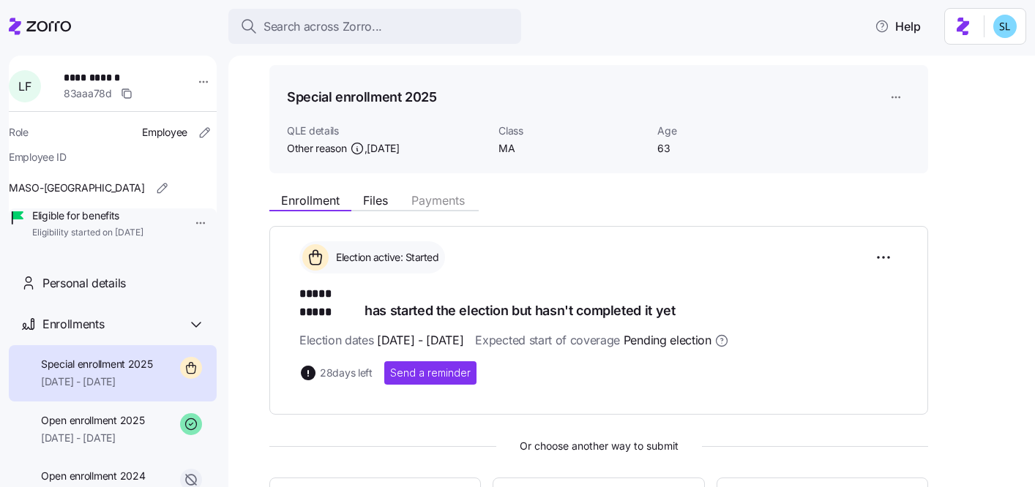
scroll to position [65, 0]
